Goal: Task Accomplishment & Management: Use online tool/utility

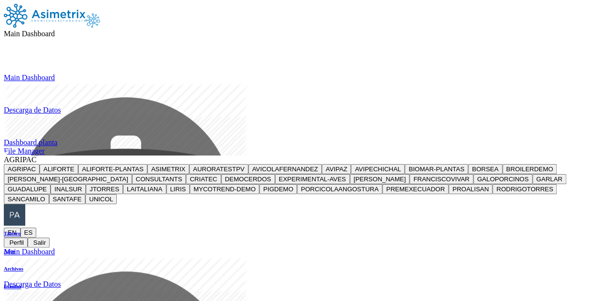
click at [55, 30] on span "Main Dashboard" at bounding box center [29, 34] width 51 height 8
click at [473, 73] on div "Main Dashboard Descarga de Datos Dashboard planta File Manager" at bounding box center [302, 114] width 596 height 82
click at [524, 6] on nav "Main Dashboard Main Dashboard Descarga de Datos Dashboard planta File Manager A…" at bounding box center [302, 126] width 596 height 244
click at [37, 156] on span "AGRIPAC" at bounding box center [20, 160] width 33 height 8
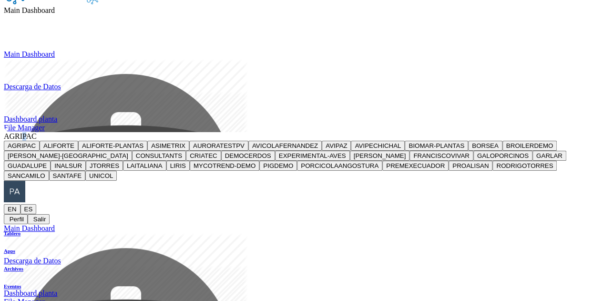
scroll to position [24, 0]
click at [449, 160] on button "PREMEXECUADOR" at bounding box center [416, 165] width 66 height 10
